Goal: Task Accomplishment & Management: Complete application form

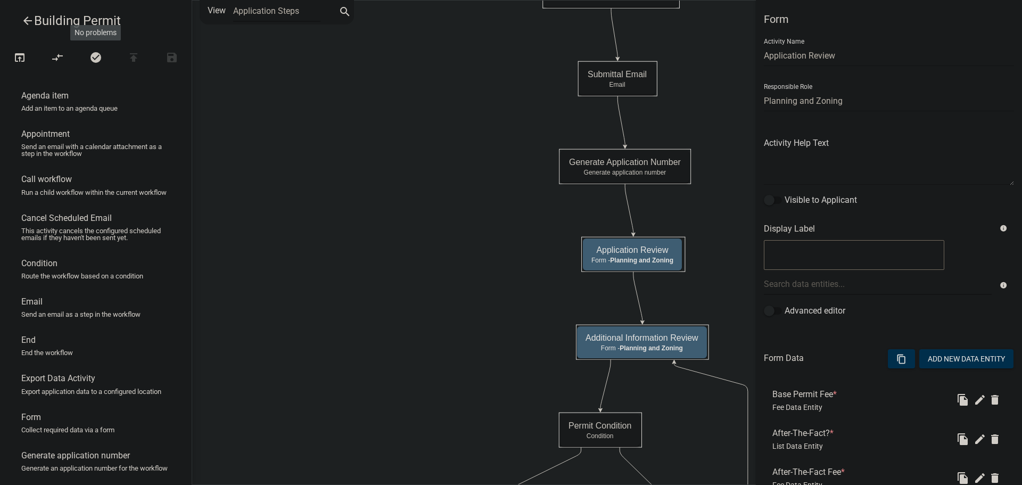
select select "C6CEE91C-F655-42E9-B513-56039F04F0EC"
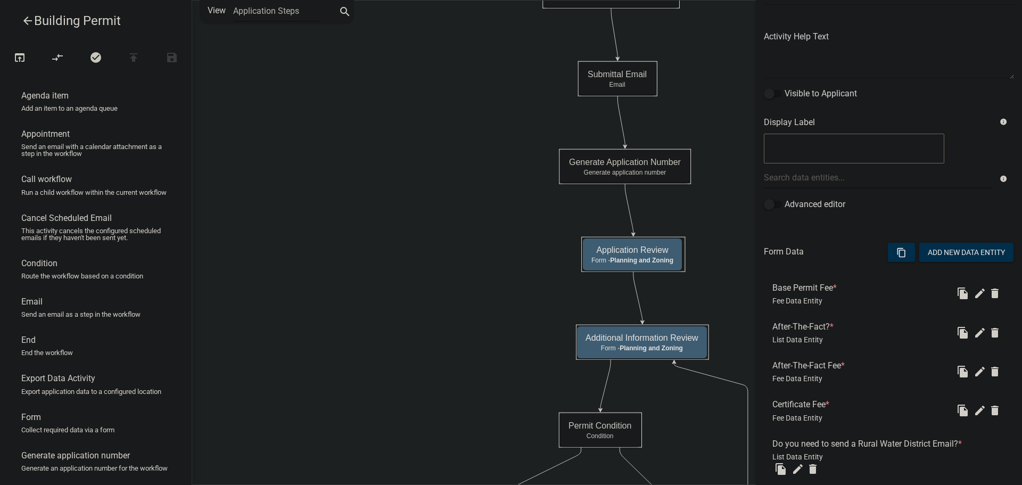
click at [25, 20] on icon "arrow_back" at bounding box center [27, 21] width 13 height 15
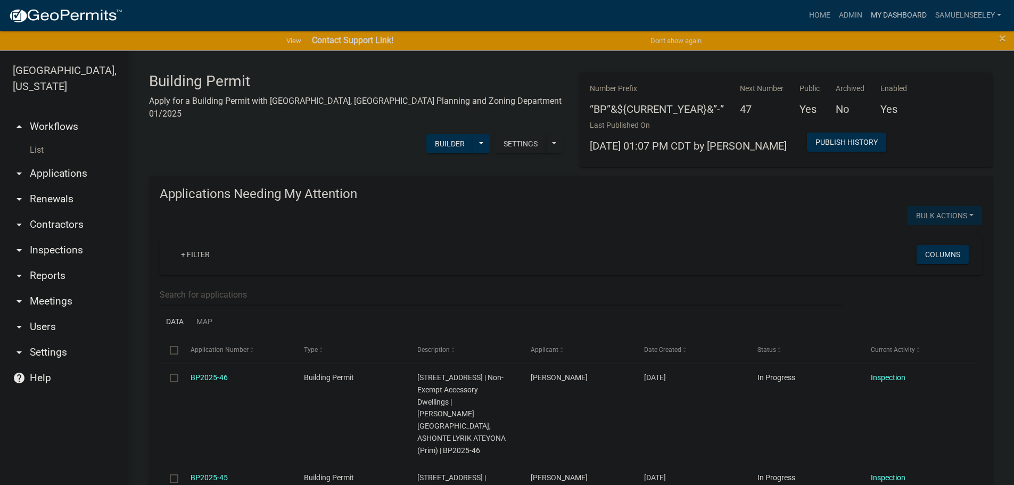
click at [893, 15] on link "My Dashboard" at bounding box center [899, 15] width 64 height 20
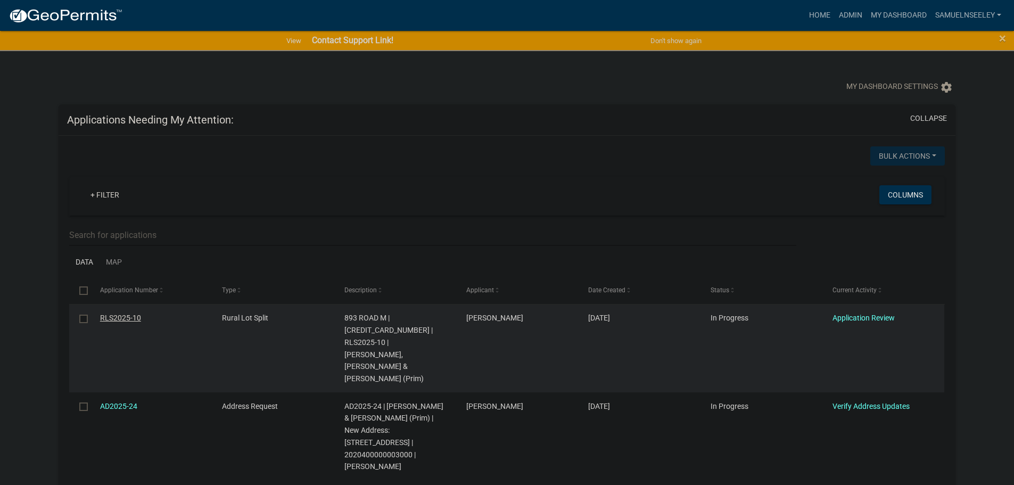
click at [119, 318] on link "RLS2025-10" at bounding box center [120, 318] width 41 height 9
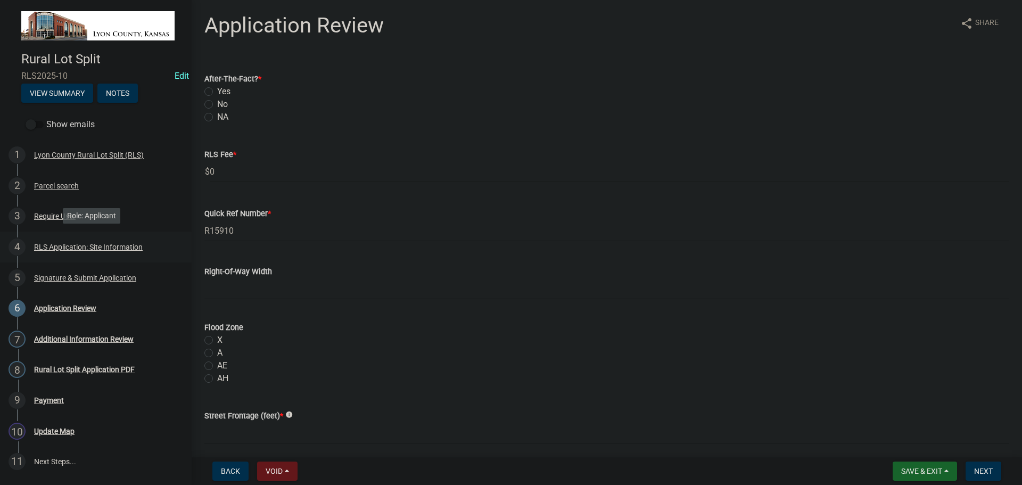
click at [62, 246] on div "RLS Application: Site Information" at bounding box center [88, 246] width 109 height 7
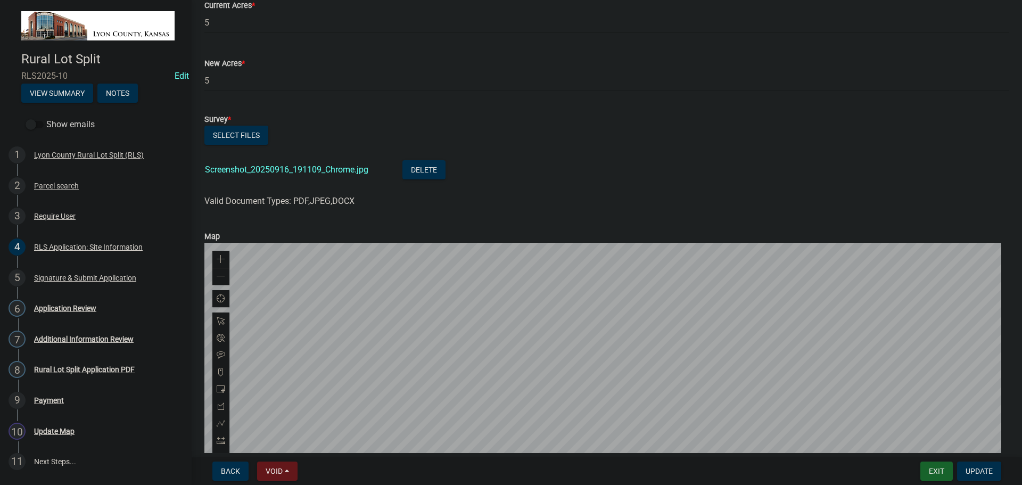
scroll to position [532, 0]
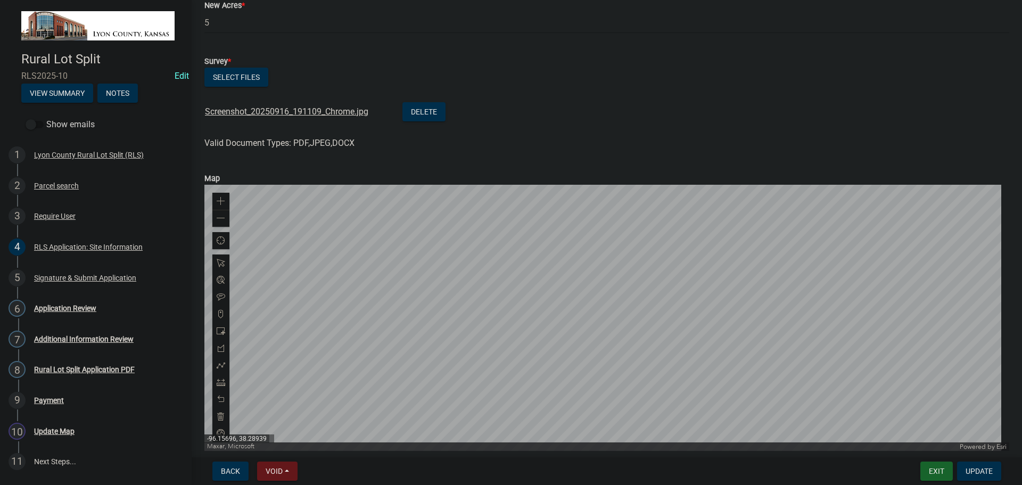
click at [293, 112] on link "Screenshot_20250916_191109_Chrome.jpg" at bounding box center [286, 111] width 163 height 10
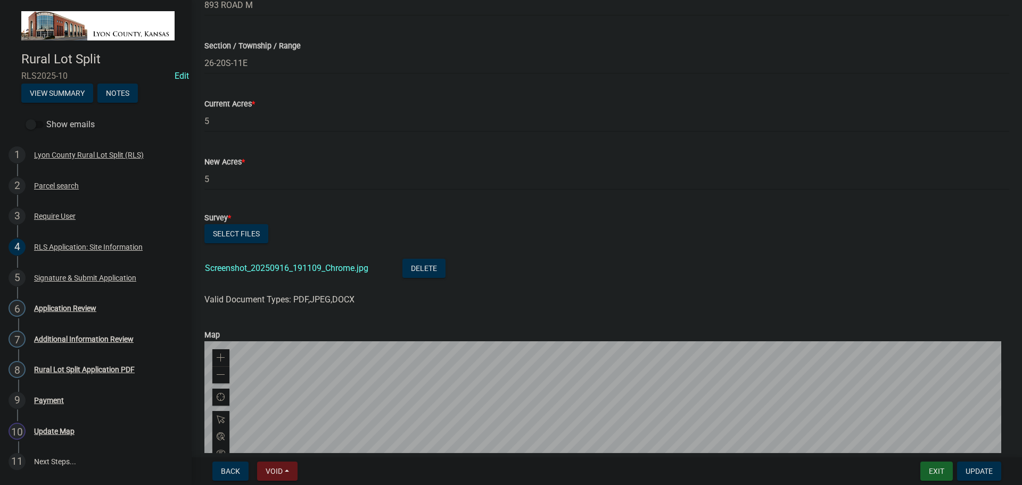
scroll to position [315, 0]
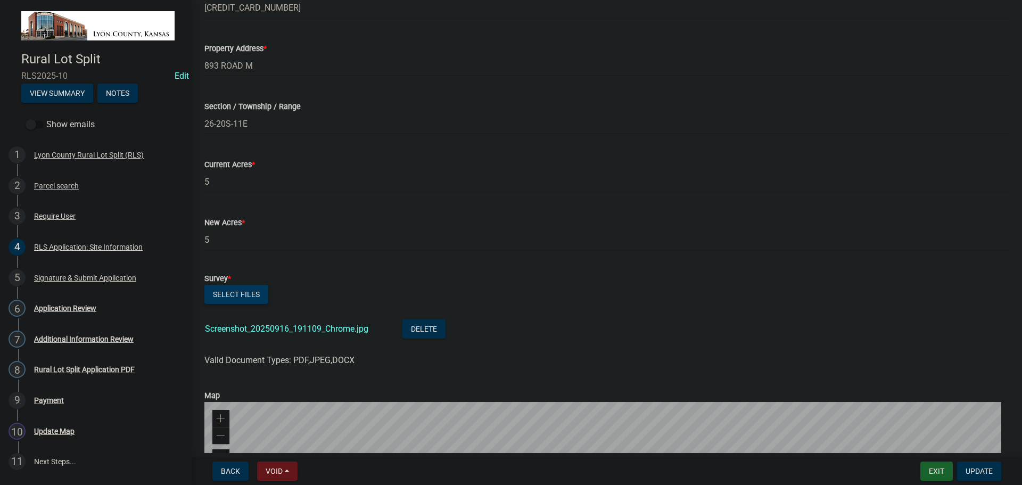
click at [233, 299] on button "Select files" at bounding box center [236, 294] width 64 height 19
click at [224, 293] on button "Select files" at bounding box center [236, 294] width 64 height 19
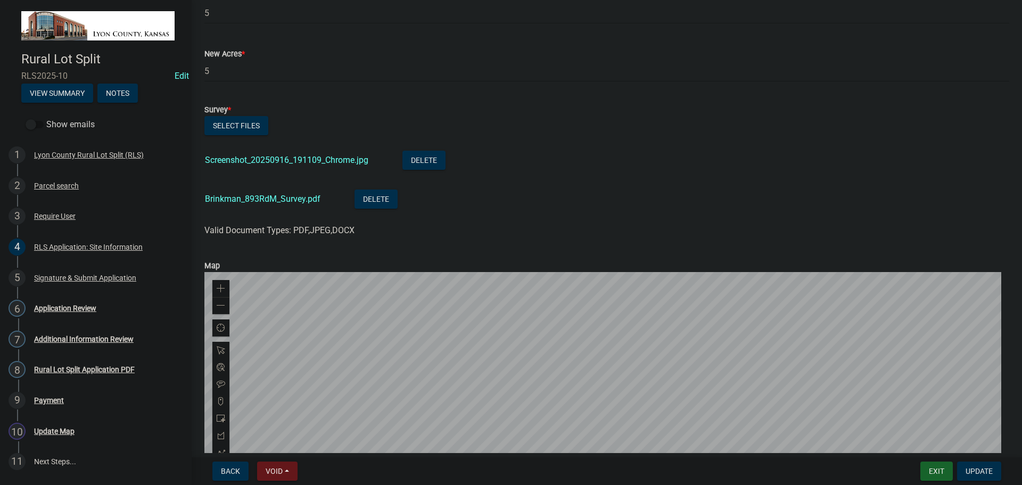
scroll to position [619, 0]
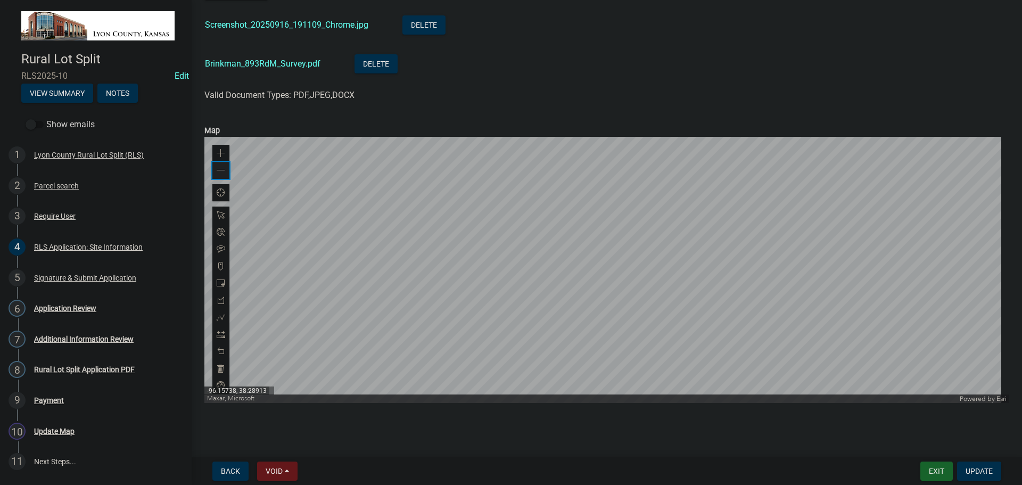
click at [226, 171] on div "Zoom out" at bounding box center [220, 170] width 17 height 17
click at [575, 284] on div at bounding box center [606, 270] width 805 height 266
click at [220, 299] on span at bounding box center [221, 300] width 9 height 9
click at [493, 190] on div at bounding box center [606, 270] width 805 height 266
click at [635, 188] on div at bounding box center [606, 270] width 805 height 266
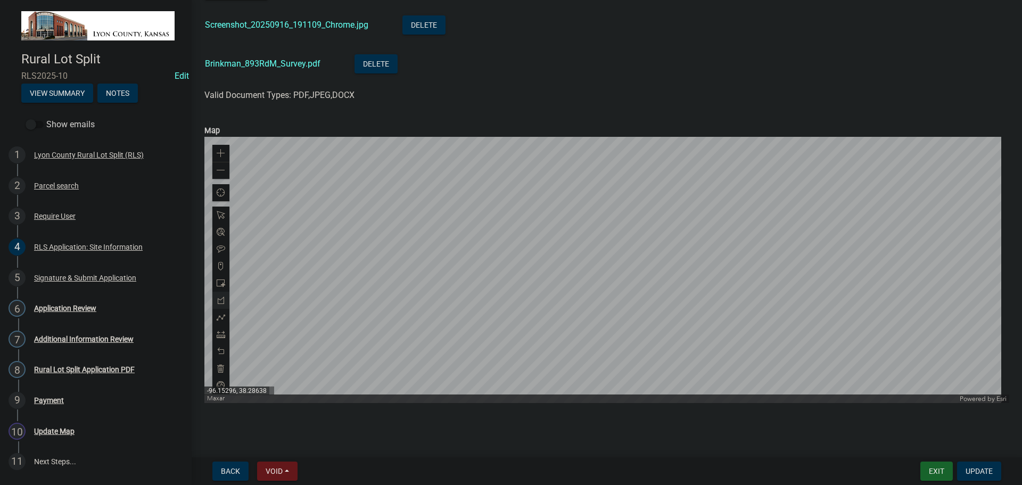
click at [635, 348] on div at bounding box center [606, 270] width 805 height 266
click at [564, 348] on div at bounding box center [606, 270] width 805 height 266
click at [528, 265] on div at bounding box center [606, 270] width 805 height 266
click at [490, 261] on div at bounding box center [606, 270] width 805 height 266
click at [491, 190] on div at bounding box center [606, 270] width 805 height 266
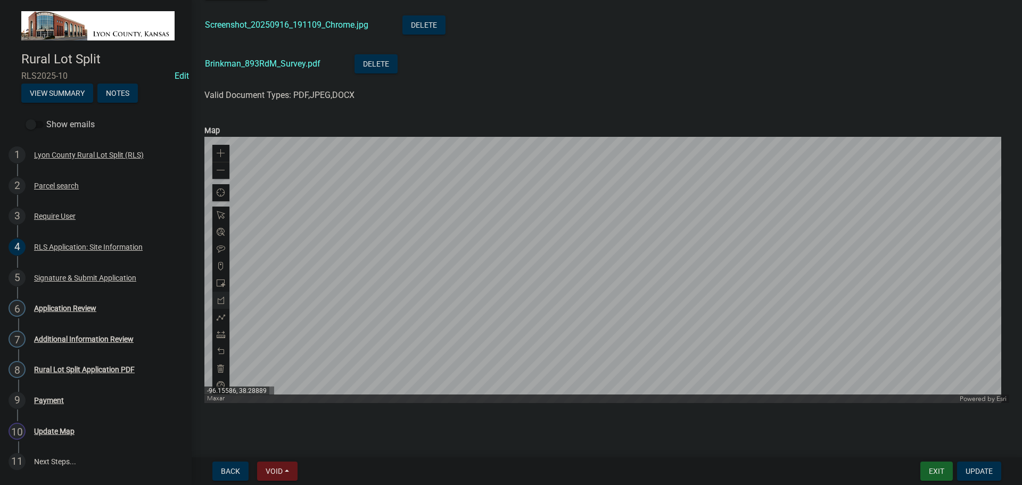
click at [491, 190] on div at bounding box center [606, 270] width 805 height 266
click at [491, 188] on div at bounding box center [606, 270] width 805 height 266
click at [490, 190] on div at bounding box center [606, 270] width 805 height 266
click at [980, 474] on span "Update" at bounding box center [979, 471] width 27 height 9
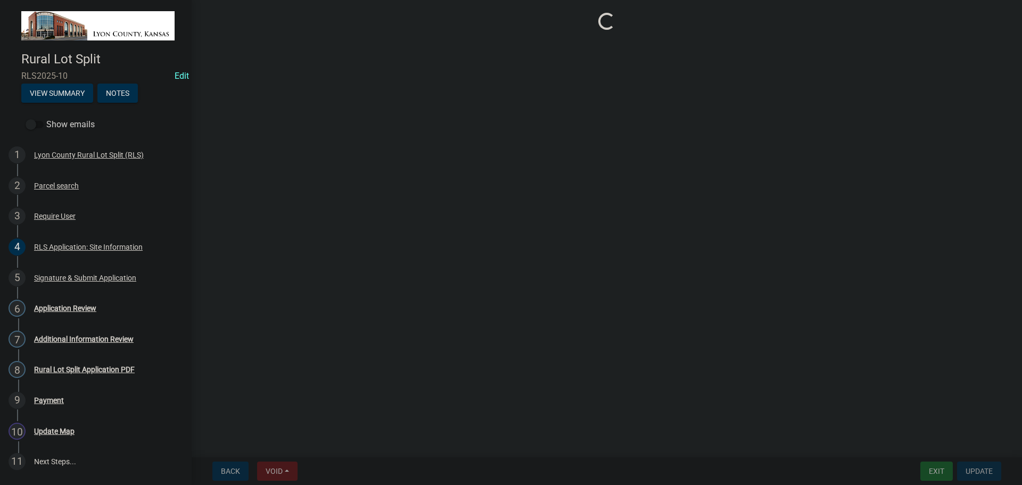
scroll to position [0, 0]
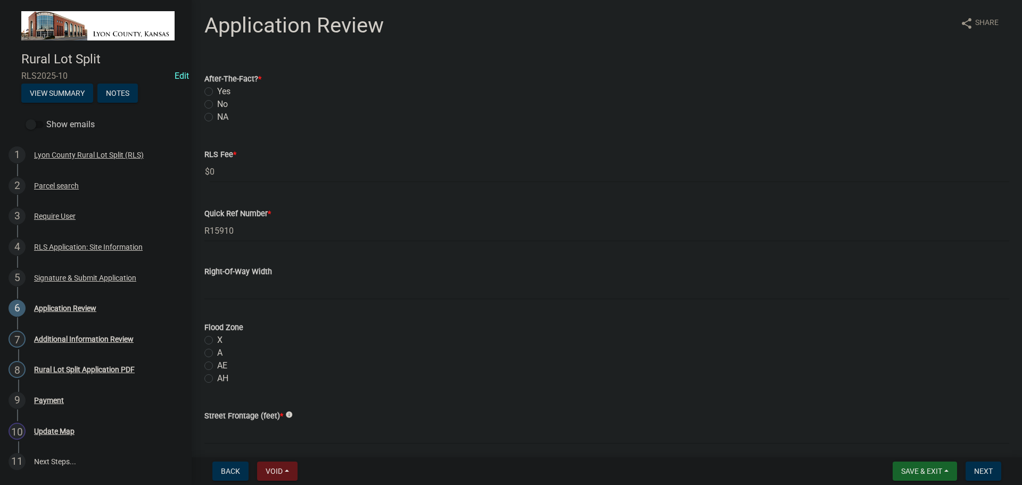
click at [217, 103] on label "No" at bounding box center [222, 104] width 11 height 13
click at [217, 103] on input "No" at bounding box center [220, 101] width 7 height 7
radio input "true"
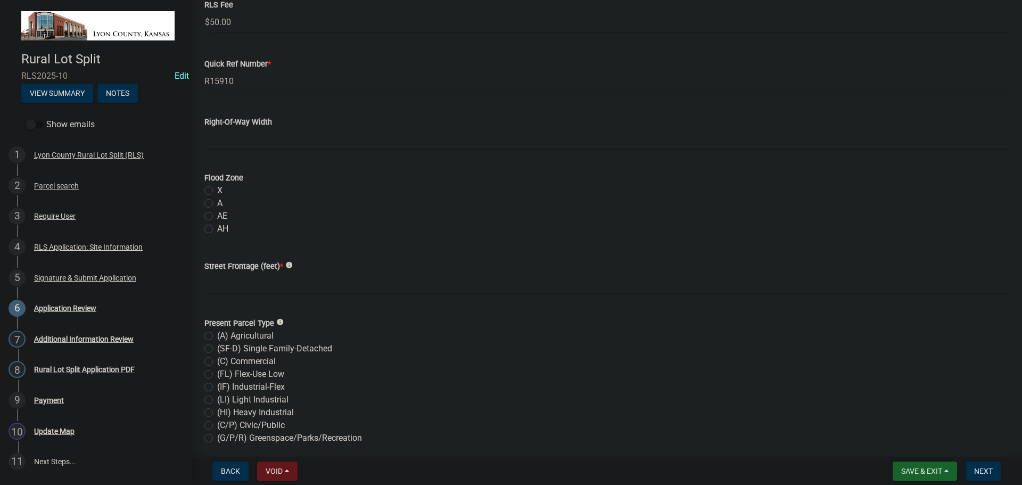
scroll to position [160, 0]
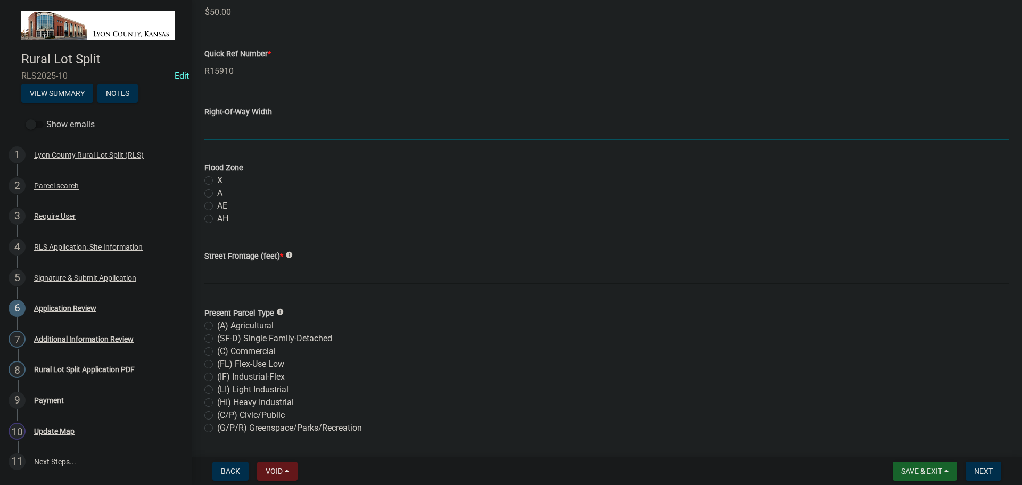
click at [264, 135] on input "Right-Of-Way Width" at bounding box center [606, 129] width 805 height 22
type input "50'"
click at [217, 181] on label "X" at bounding box center [219, 180] width 5 height 13
click at [217, 181] on input "X" at bounding box center [220, 177] width 7 height 7
radio input "true"
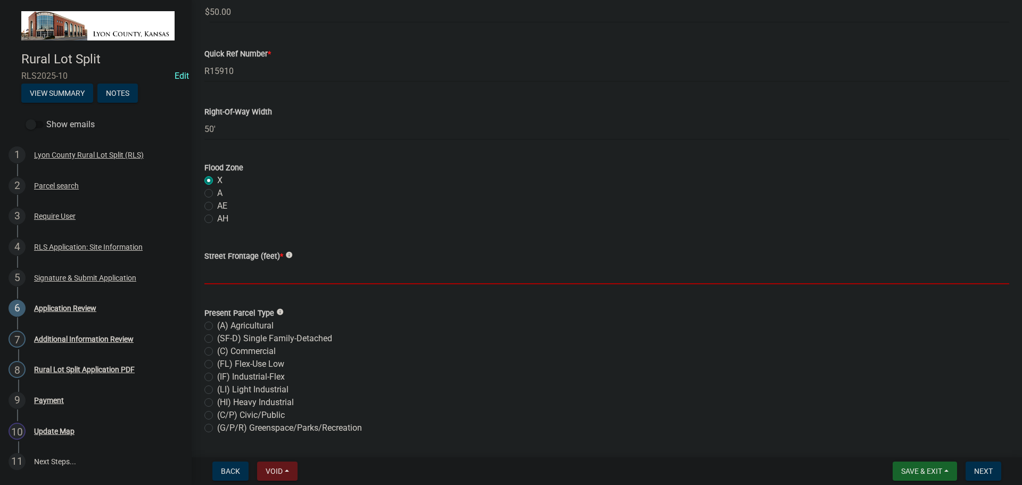
click at [253, 278] on input "text" at bounding box center [606, 273] width 805 height 22
type input "30"
click at [217, 326] on label "(A) Agricultural" at bounding box center [245, 325] width 56 height 13
click at [217, 326] on input "(A) Agricultural" at bounding box center [220, 322] width 7 height 7
radio input "true"
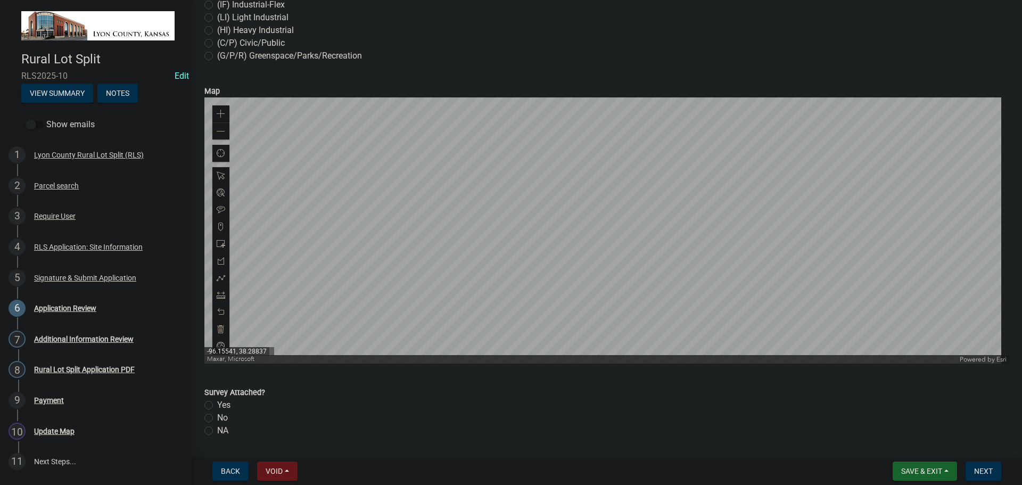
scroll to position [532, 0]
click at [221, 130] on span at bounding box center [221, 131] width 9 height 9
click at [547, 202] on div at bounding box center [606, 230] width 805 height 266
click at [219, 262] on span at bounding box center [221, 260] width 9 height 9
click at [503, 151] on div at bounding box center [606, 230] width 805 height 266
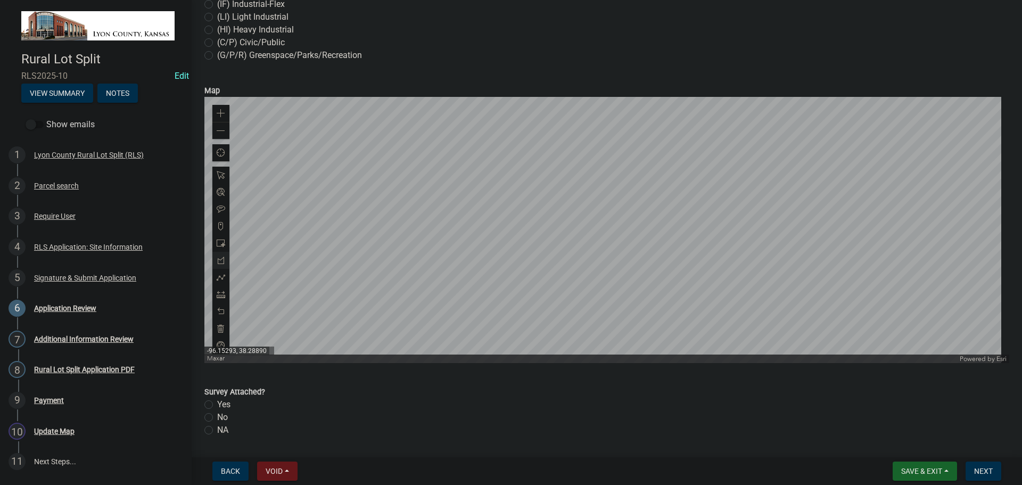
click at [646, 151] on div at bounding box center [606, 230] width 805 height 266
click at [645, 309] on div at bounding box center [606, 230] width 805 height 266
click at [575, 309] on div at bounding box center [606, 230] width 805 height 266
click at [538, 226] on div at bounding box center [606, 230] width 805 height 266
click at [502, 224] on div at bounding box center [606, 230] width 805 height 266
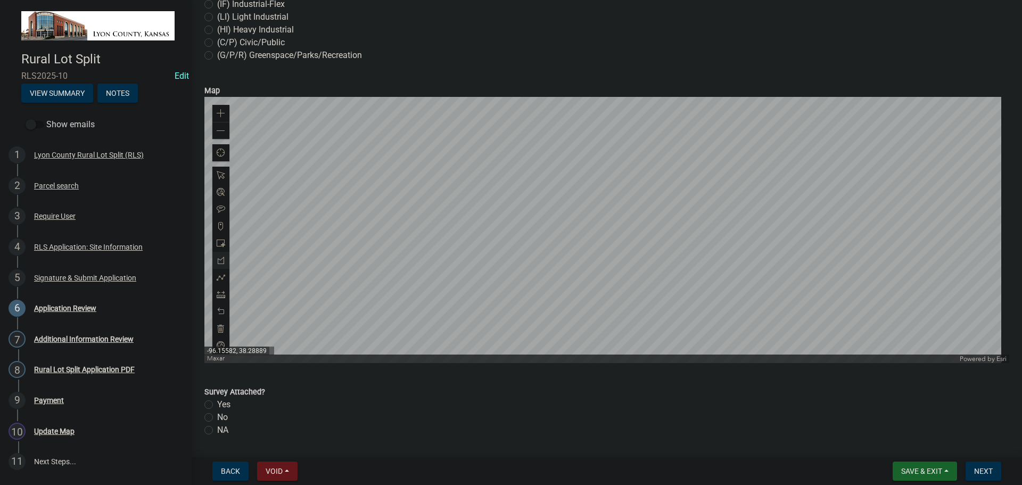
click at [503, 151] on div at bounding box center [606, 230] width 805 height 266
click at [503, 152] on div at bounding box center [606, 230] width 805 height 266
click at [503, 151] on div at bounding box center [606, 230] width 805 height 266
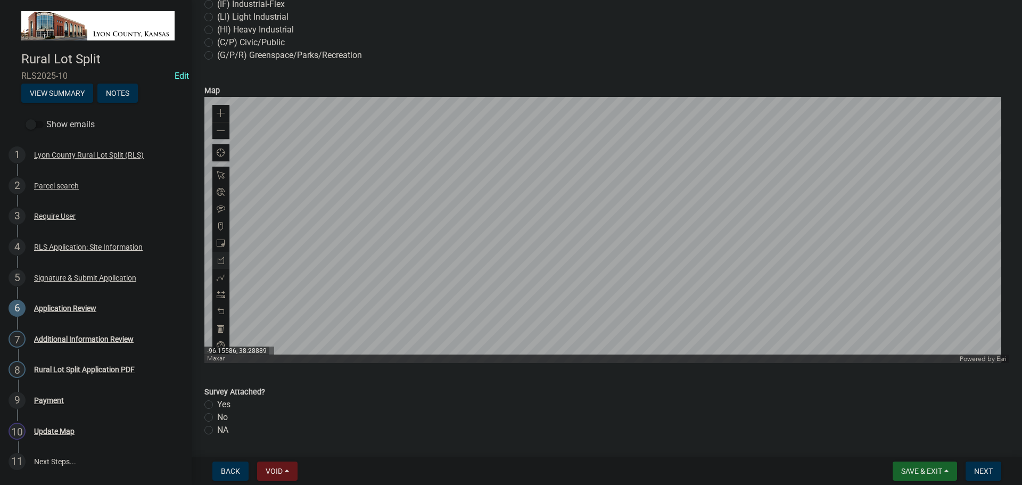
click at [501, 152] on div at bounding box center [606, 230] width 805 height 266
click at [217, 405] on label "Yes" at bounding box center [223, 404] width 13 height 13
click at [217, 405] on input "Yes" at bounding box center [220, 401] width 7 height 7
radio input "true"
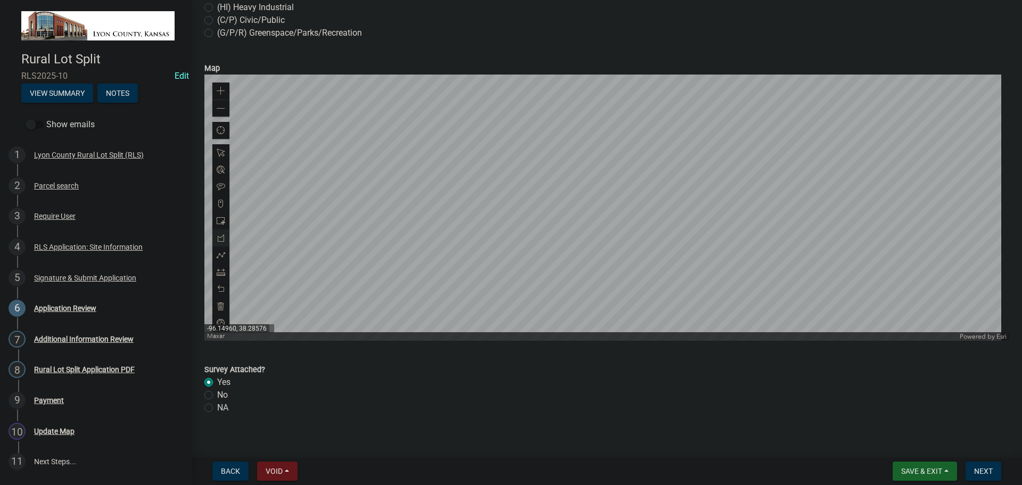
scroll to position [567, 0]
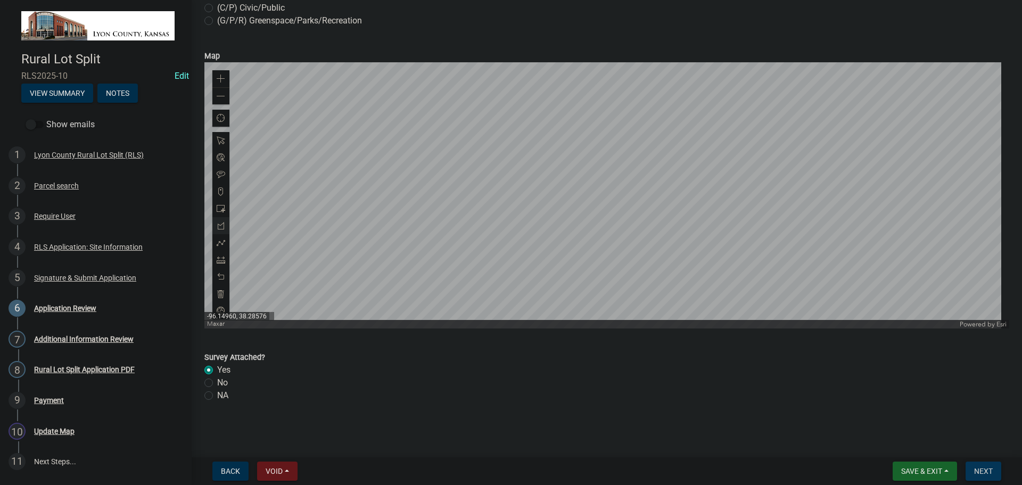
click at [981, 471] on span "Next" at bounding box center [983, 471] width 19 height 9
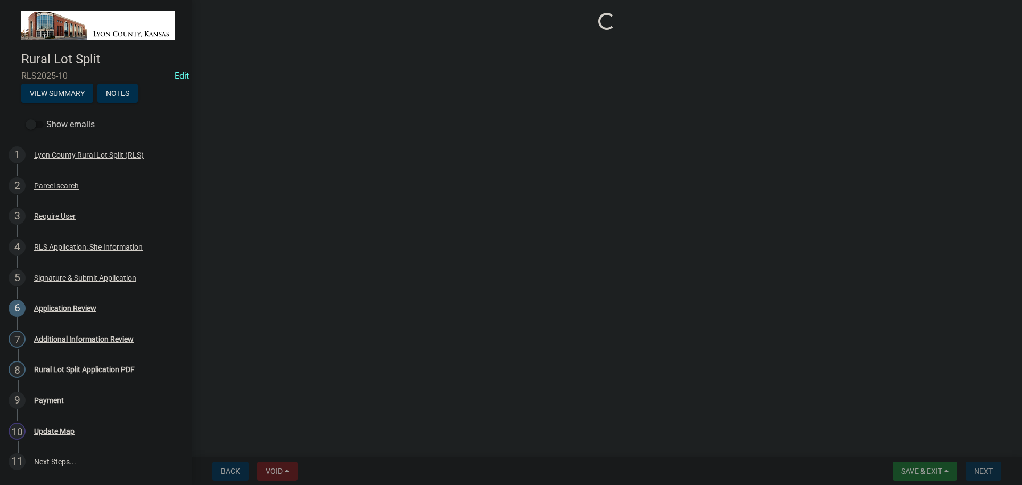
scroll to position [0, 0]
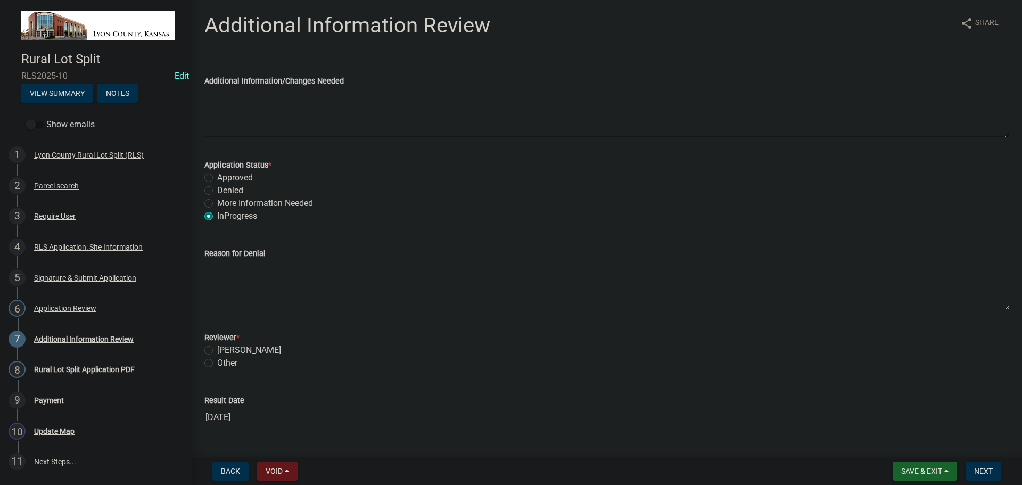
click at [217, 176] on label "Approved" at bounding box center [235, 177] width 36 height 13
click at [217, 176] on input "Approved" at bounding box center [220, 174] width 7 height 7
radio input "true"
click at [217, 350] on label "[PERSON_NAME]" at bounding box center [249, 350] width 64 height 13
click at [217, 350] on input "[PERSON_NAME]" at bounding box center [220, 347] width 7 height 7
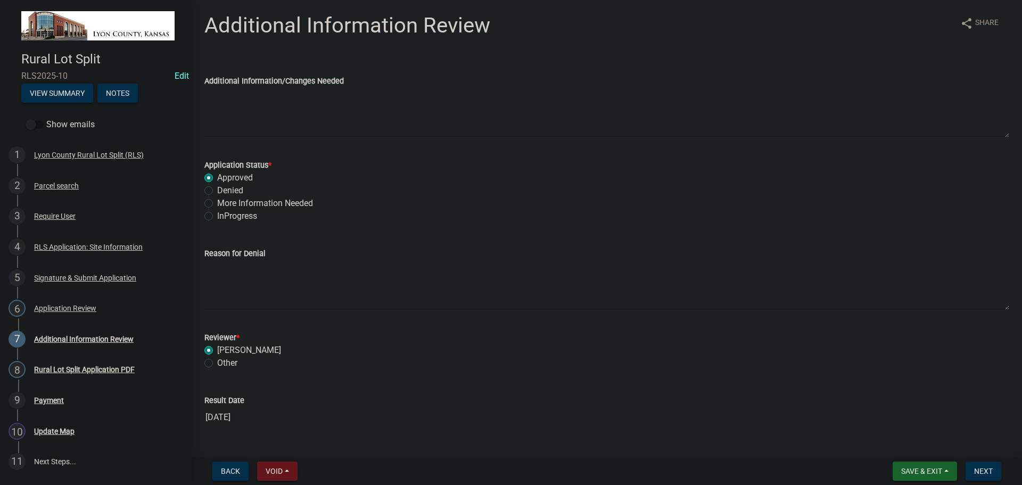
radio input "true"
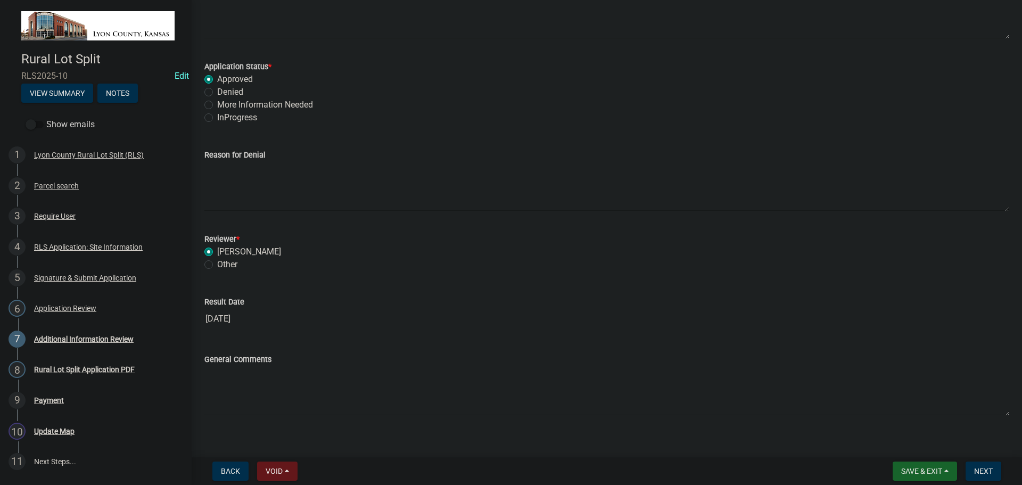
scroll to position [111, 0]
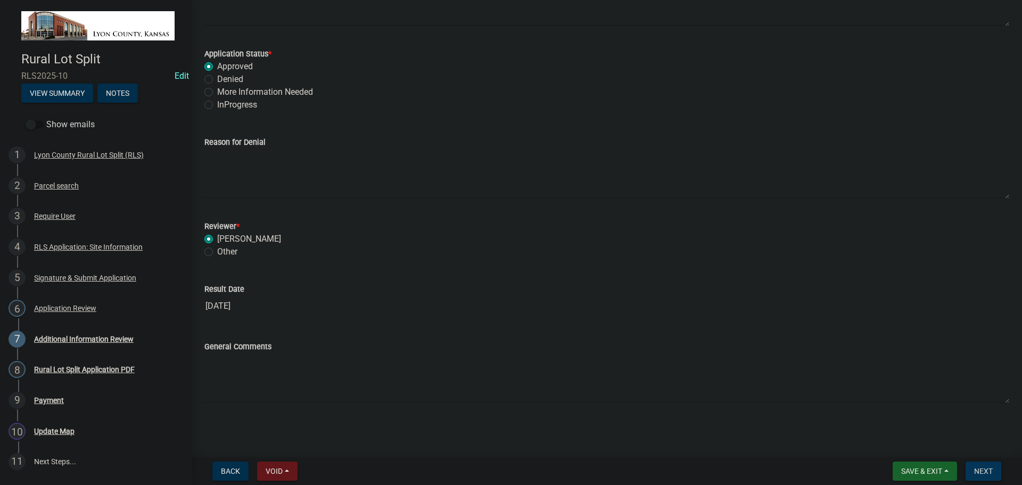
click at [992, 469] on span "Next" at bounding box center [983, 471] width 19 height 9
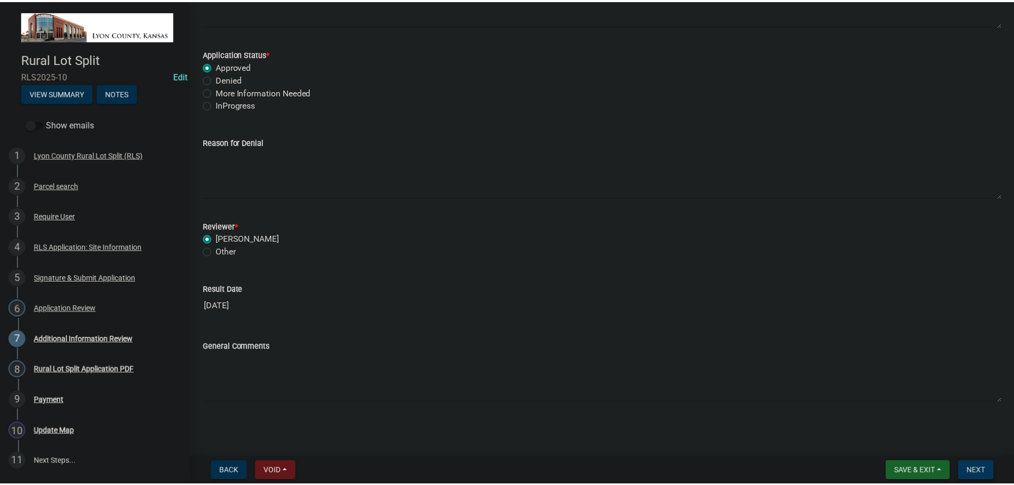
scroll to position [0, 0]
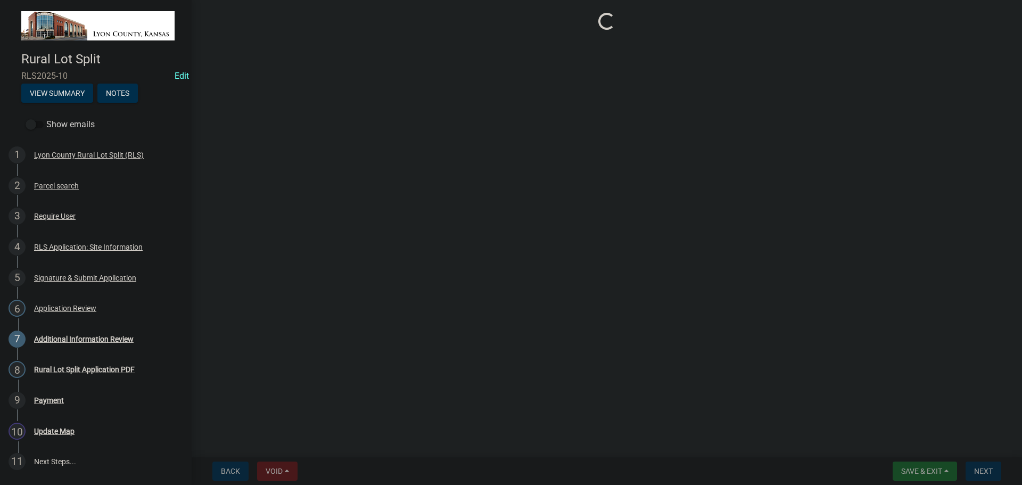
select select "3: 3"
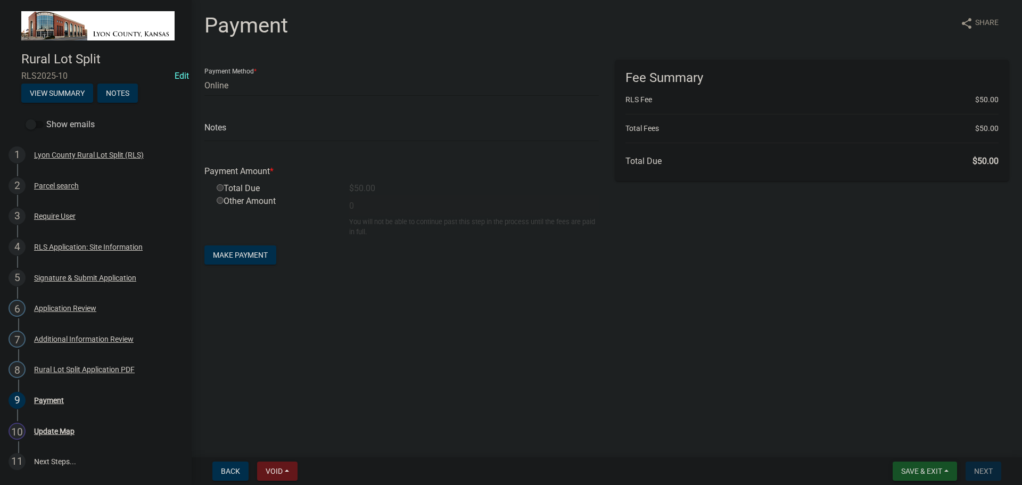
click at [923, 472] on span "Save & Exit" at bounding box center [921, 471] width 41 height 9
click at [913, 446] on button "Save & Exit" at bounding box center [914, 444] width 85 height 26
